Goal: Contribute content: Contribute content

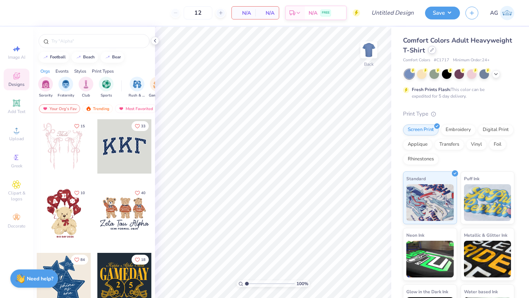
click at [433, 50] on icon at bounding box center [432, 50] width 4 height 4
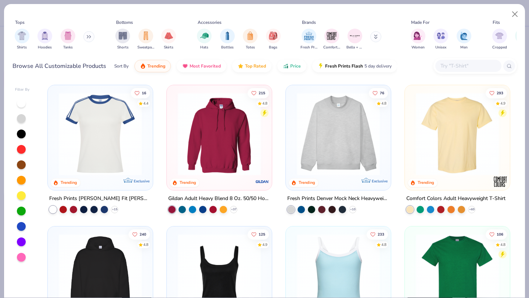
click at [447, 65] on input "text" at bounding box center [468, 66] width 57 height 8
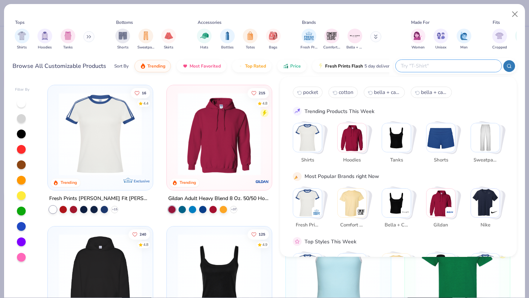
paste input "#S16C"
type input "#S16C"
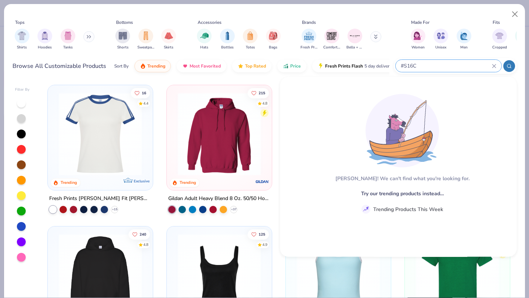
type textarea "x"
click at [401, 166] on div "Aw fish! We can't find what you're looking for. Try our trending products inste…" at bounding box center [399, 191] width 212 height 209
click at [433, 67] on input "#S16C" at bounding box center [446, 66] width 92 height 8
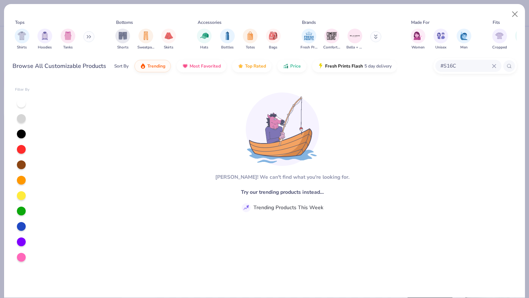
drag, startPoint x: 462, startPoint y: 67, endPoint x: 429, endPoint y: 68, distance: 33.8
click at [429, 68] on div "Browse All Customizable Products Sort By Trending Most Favorited Top Rated Pric…" at bounding box center [264, 66] width 504 height 21
type input "w"
type input "cup"
click at [465, 66] on input "cup" at bounding box center [466, 66] width 52 height 8
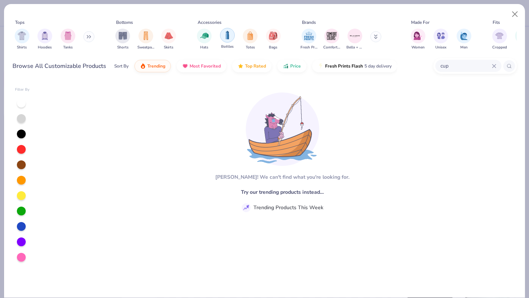
click at [231, 39] on img "filter for Bottles" at bounding box center [227, 35] width 8 height 8
click at [231, 39] on img "filter for Hats" at bounding box center [227, 36] width 8 height 8
click at [231, 39] on img "filter for Bottles" at bounding box center [227, 36] width 8 height 8
click at [247, 34] on img "filter for Totes" at bounding box center [250, 35] width 8 height 8
click at [263, 32] on div "Totes Hats Bottles Bags" at bounding box center [239, 39] width 88 height 27
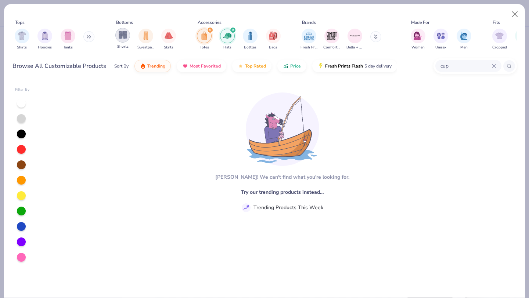
click at [124, 35] on img "filter for Shorts" at bounding box center [123, 35] width 8 height 8
click at [142, 39] on img "filter for Sweatpants" at bounding box center [146, 35] width 8 height 8
click at [167, 38] on img "filter for Skirts" at bounding box center [169, 35] width 8 height 8
click at [59, 37] on div "Shirts Hoodies Tanks" at bounding box center [54, 39] width 84 height 27
click at [71, 37] on img "filter for Tanks" at bounding box center [68, 35] width 8 height 8
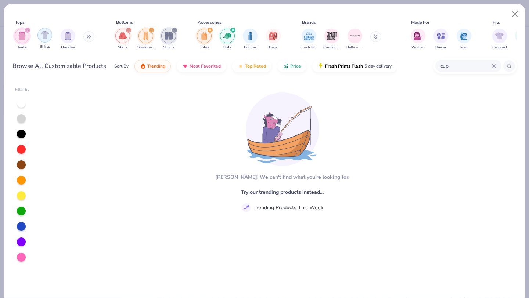
click at [48, 38] on img "filter for Shirts" at bounding box center [45, 35] width 8 height 8
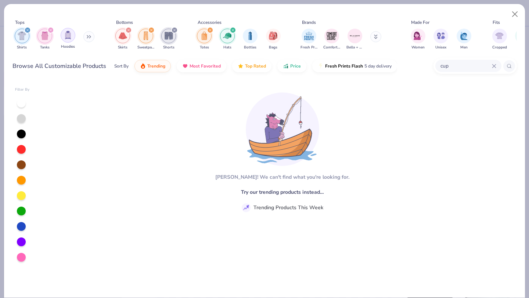
click at [64, 37] on div "filter for Hoodies" at bounding box center [68, 35] width 15 height 15
click at [516, 11] on button "Close" at bounding box center [515, 14] width 14 height 14
type textarea "x"
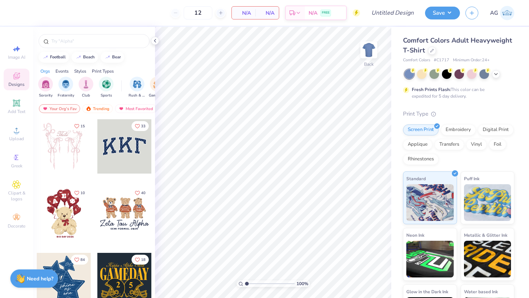
click at [465, 85] on div "Fresh Prints Flash: This color can be expedited for 5 day delivery." at bounding box center [458, 84] width 111 height 30
click at [433, 49] on icon at bounding box center [431, 49] width 3 height 3
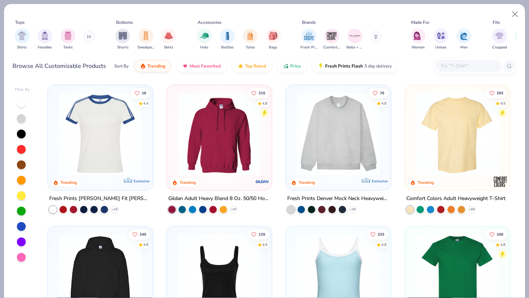
click at [445, 62] on input "text" at bounding box center [468, 66] width 57 height 8
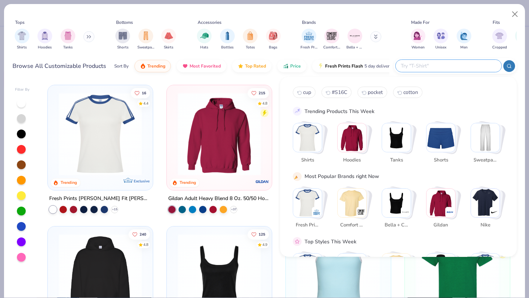
paste input "#S16C"
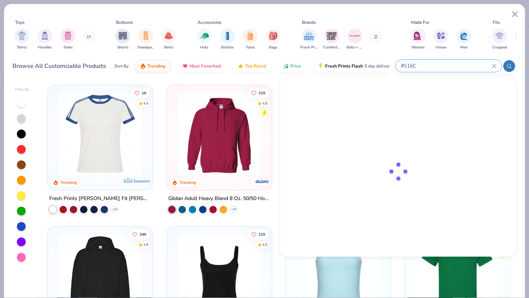
type input "#S16C"
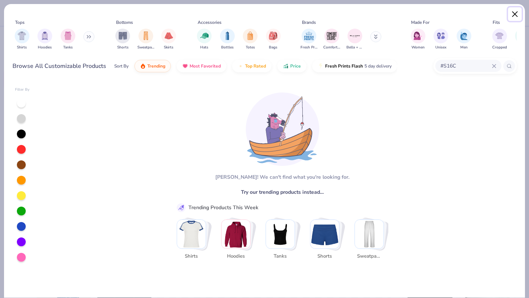
click at [517, 14] on button "Close" at bounding box center [515, 14] width 14 height 14
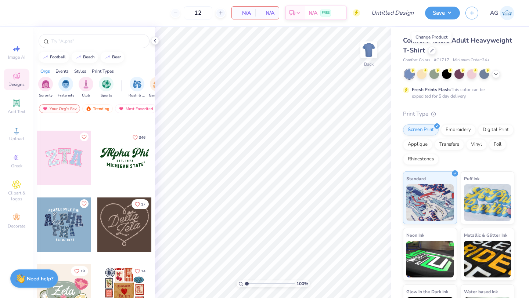
scroll to position [202, 0]
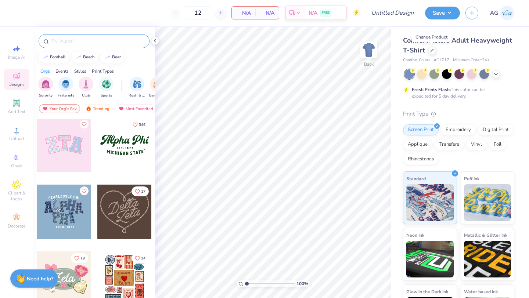
click at [90, 43] on input "text" at bounding box center [98, 40] width 94 height 7
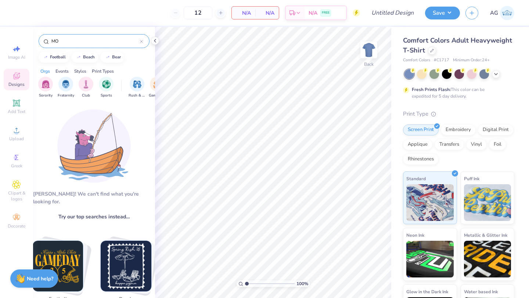
type input "M"
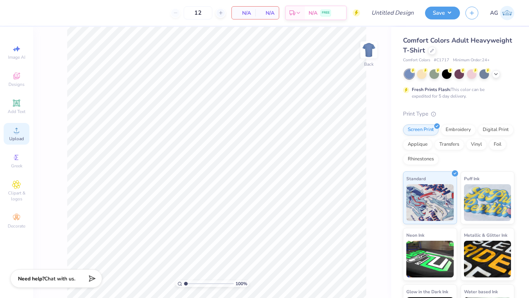
click at [20, 135] on div "Upload" at bounding box center [17, 134] width 26 height 22
click at [4, 79] on div "Designs" at bounding box center [17, 80] width 26 height 22
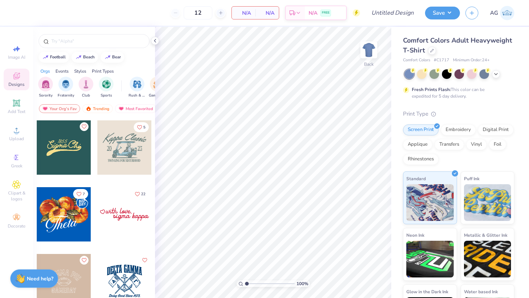
scroll to position [905, 0]
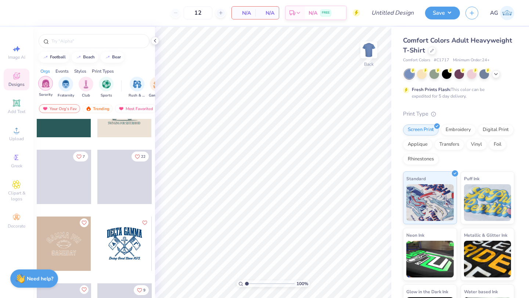
click at [47, 90] on div "filter for Sorority" at bounding box center [45, 83] width 15 height 15
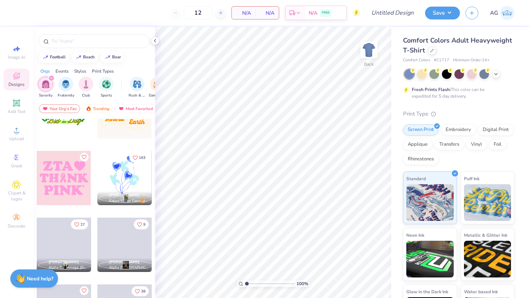
scroll to position [3257, 0]
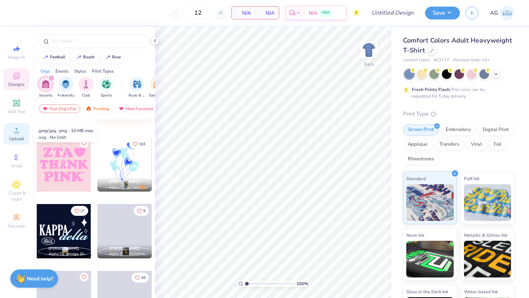
click at [18, 136] on span "Upload" at bounding box center [16, 139] width 15 height 6
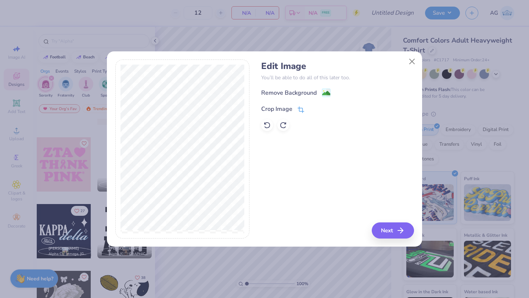
click at [275, 111] on div "Crop Image" at bounding box center [276, 109] width 31 height 9
click at [410, 62] on button "Close" at bounding box center [412, 61] width 14 height 14
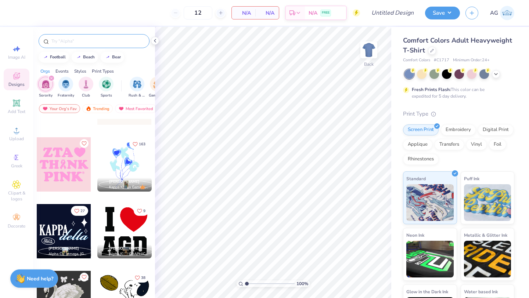
click at [77, 39] on input "text" at bounding box center [98, 40] width 94 height 7
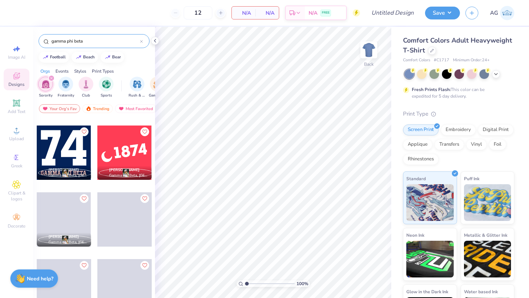
scroll to position [849, 0]
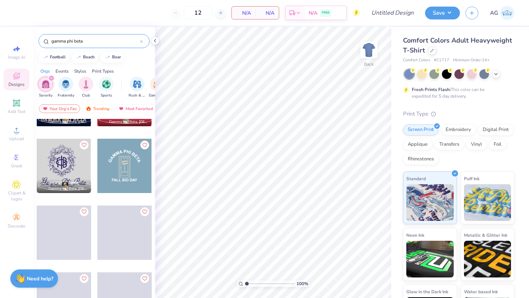
type input "gamma phi beta"
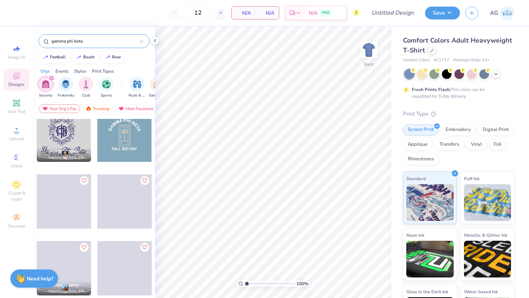
click at [68, 165] on div "[PERSON_NAME] Gamma Phi Beta, [GEOGRAPHIC_DATA][US_STATE] [PERSON_NAME] Gamma P…" at bounding box center [94, 222] width 122 height 206
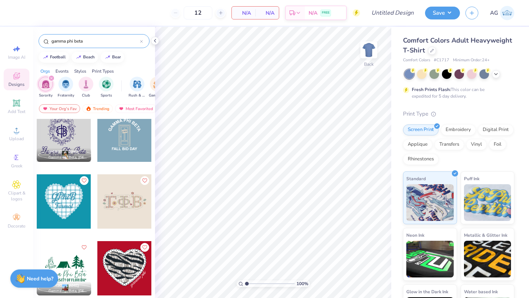
click at [68, 142] on div at bounding box center [64, 135] width 54 height 54
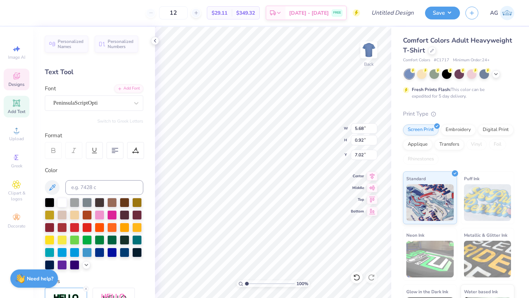
type input "7.02"
type textarea "G"
type textarea "Baton Rouge"
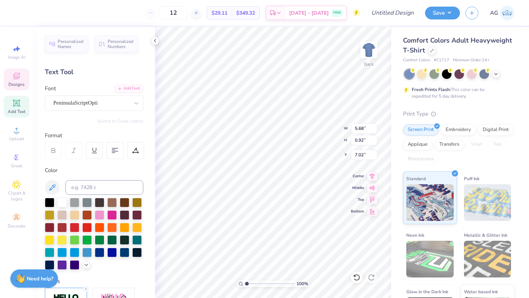
scroll to position [0, 1]
type input "1.71"
click at [250, 283] on input "range" at bounding box center [270, 284] width 50 height 7
type textarea "T"
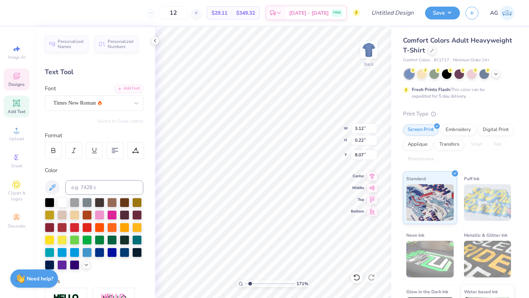
type textarea "[PERSON_NAME]"
type input "1.02"
click at [246, 284] on input "range" at bounding box center [270, 284] width 50 height 7
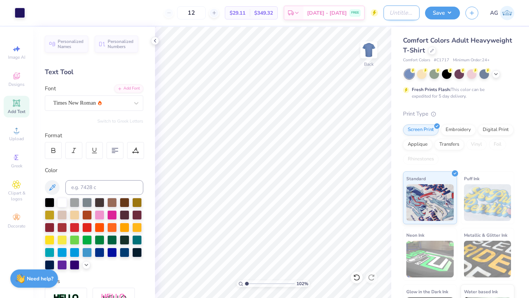
click at [396, 17] on input "Design Title" at bounding box center [401, 13] width 36 height 15
type input "[PERSON_NAME]'s Deb"
click at [433, 11] on button "Save" at bounding box center [442, 12] width 35 height 13
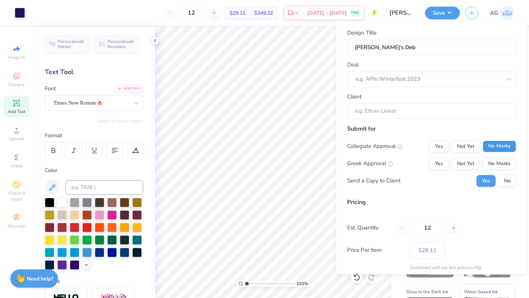
click at [490, 142] on button "No Marks" at bounding box center [499, 146] width 33 height 12
click at [489, 161] on button "No Marks" at bounding box center [499, 164] width 33 height 12
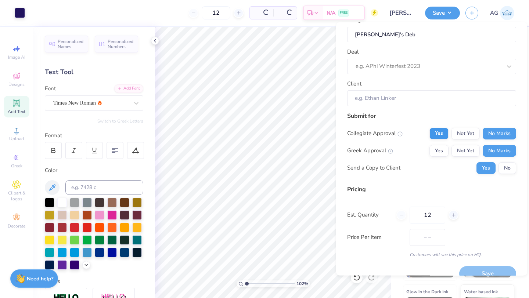
scroll to position [8, 0]
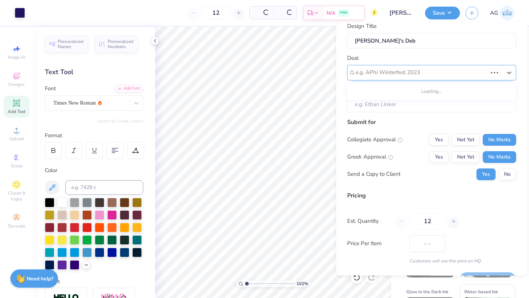
click at [434, 69] on div at bounding box center [420, 73] width 131 height 10
click at [505, 71] on icon at bounding box center [508, 72] width 7 height 7
type input "$29.11"
click at [505, 71] on icon at bounding box center [508, 72] width 7 height 7
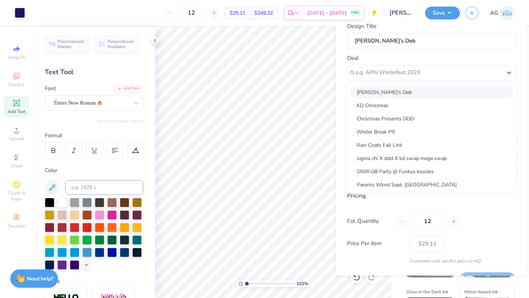
click at [477, 89] on div "[PERSON_NAME]'s Deb" at bounding box center [431, 92] width 163 height 12
type input "[PERSON_NAME]"
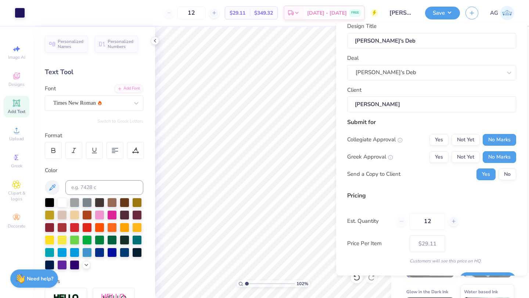
scroll to position [26, 0]
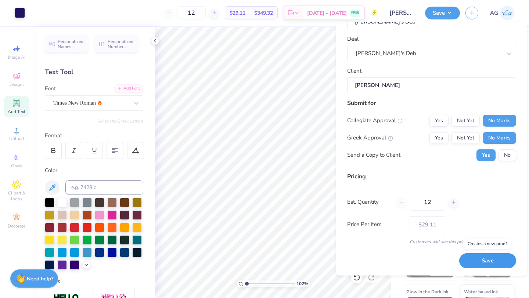
click at [482, 263] on button "Save" at bounding box center [487, 261] width 57 height 15
type input "– –"
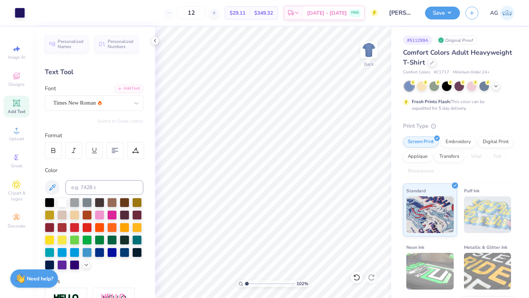
click at [505, 10] on img at bounding box center [507, 13] width 14 height 14
